Goal: Task Accomplishment & Management: Manage account settings

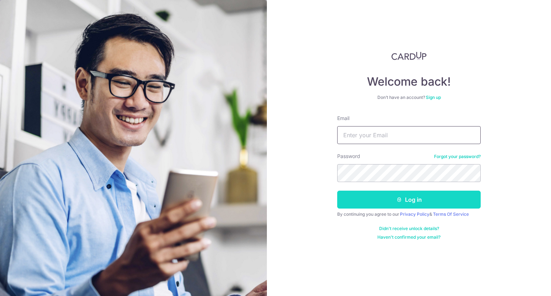
type input "[EMAIL_ADDRESS][DOMAIN_NAME]"
click at [403, 198] on button "Log in" at bounding box center [408, 200] width 143 height 18
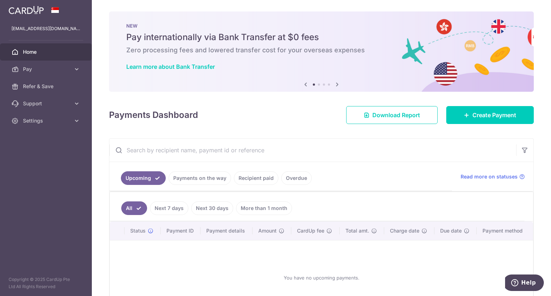
click at [162, 204] on link "Next 7 days" at bounding box center [169, 208] width 38 height 14
click at [214, 207] on link "Next 30 days" at bounding box center [212, 208] width 42 height 14
click at [260, 207] on link "More than 1 month" at bounding box center [264, 208] width 56 height 14
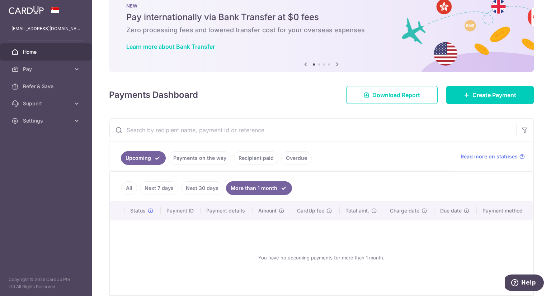
scroll to position [36, 0]
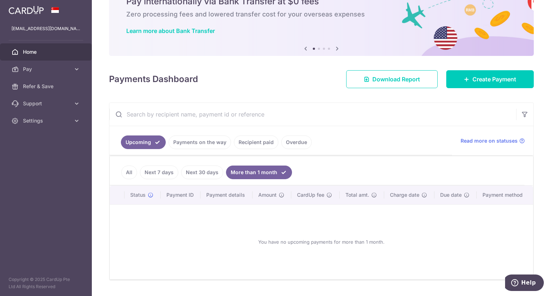
click at [248, 142] on link "Recipient paid" at bounding box center [256, 143] width 44 height 14
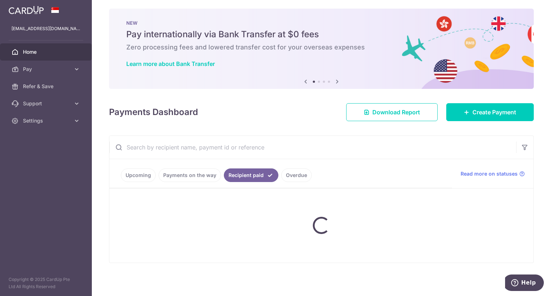
scroll to position [4, 0]
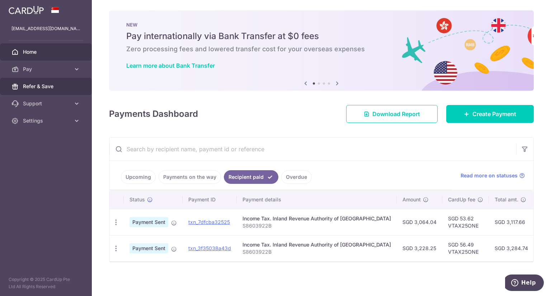
drag, startPoint x: 44, startPoint y: 86, endPoint x: 52, endPoint y: 85, distance: 7.9
click at [44, 86] on span "Refer & Save" at bounding box center [46, 86] width 47 height 7
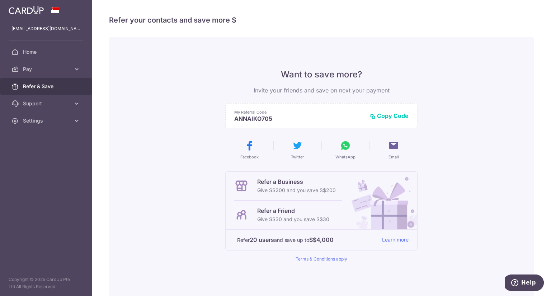
drag, startPoint x: 257, startPoint y: 89, endPoint x: 395, endPoint y: 89, distance: 137.7
click at [395, 89] on p "Invite your friends and save on next your payment" at bounding box center [321, 90] width 192 height 9
click at [372, 89] on p "Invite your friends and save on next your payment" at bounding box center [321, 90] width 192 height 9
click at [383, 117] on button "Copy Code" at bounding box center [389, 115] width 39 height 7
click at [390, 240] on link "Learn more" at bounding box center [395, 240] width 27 height 9
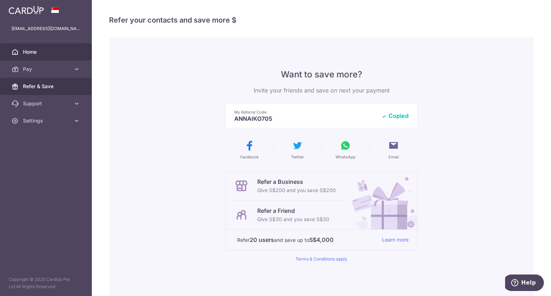
click at [30, 55] on span "Home" at bounding box center [46, 51] width 47 height 7
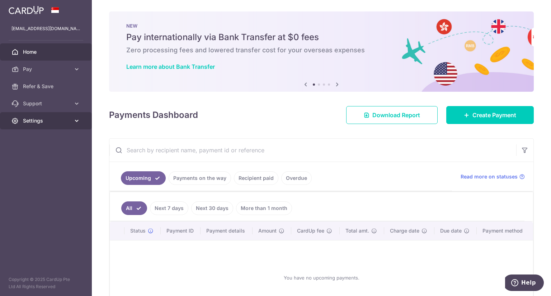
click at [40, 115] on link "Settings" at bounding box center [46, 120] width 92 height 17
